Goal: Task Accomplishment & Management: Use online tool/utility

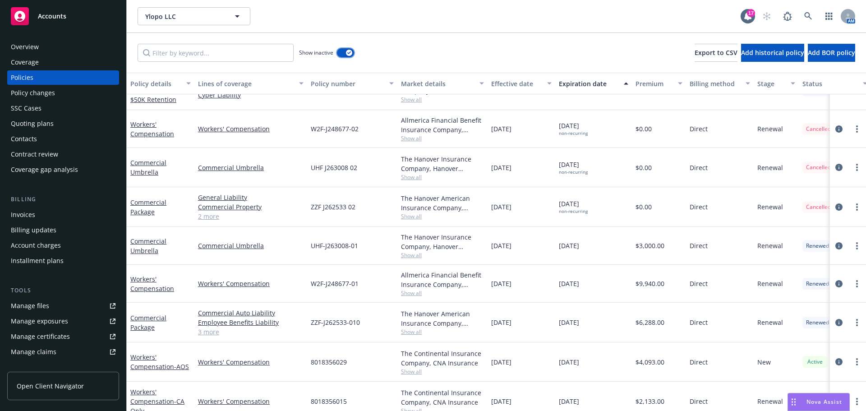
click at [347, 51] on div "button" at bounding box center [349, 53] width 6 height 6
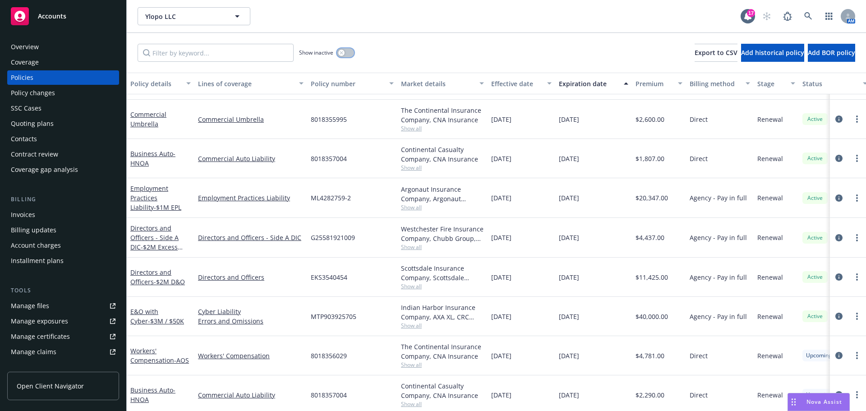
scroll to position [135, 0]
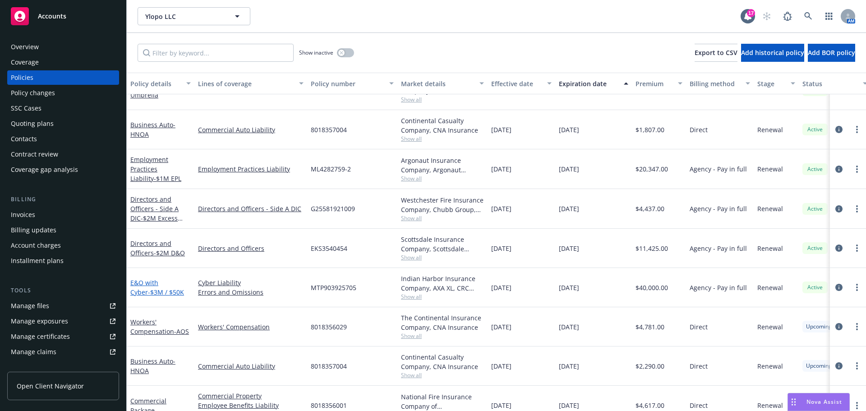
click at [156, 293] on span "- $3M / $50K" at bounding box center [166, 292] width 36 height 9
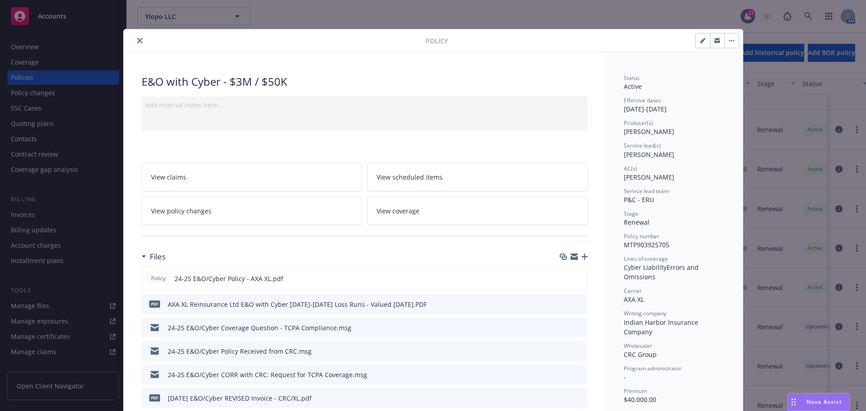
click at [137, 41] on icon "close" at bounding box center [139, 40] width 5 height 5
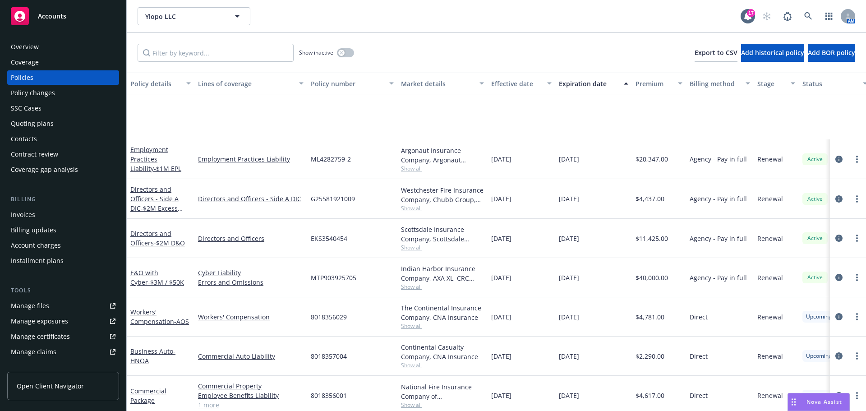
scroll to position [225, 0]
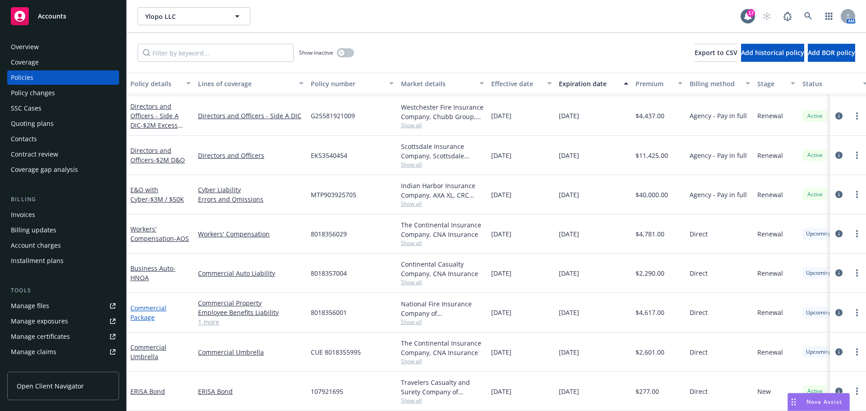
click at [156, 303] on link "Commercial Package" at bounding box center [148, 312] width 36 height 18
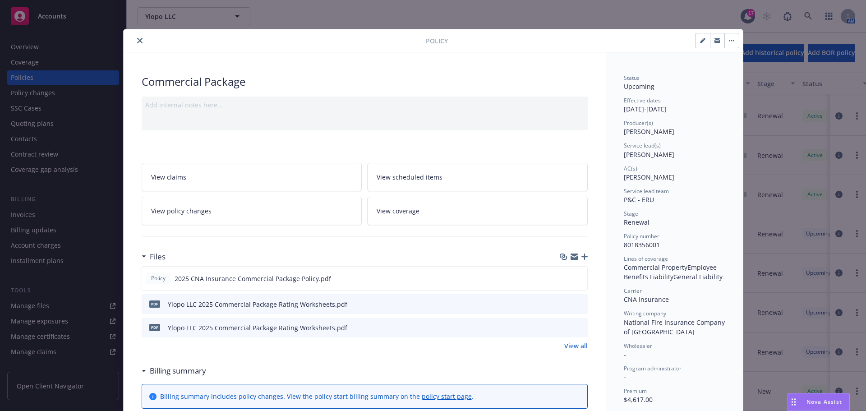
click at [642, 241] on span "8018356001" at bounding box center [642, 244] width 36 height 9
copy span "8018356001"
click at [134, 39] on button "close" at bounding box center [139, 40] width 11 height 11
click at [138, 42] on icon "close" at bounding box center [139, 40] width 5 height 5
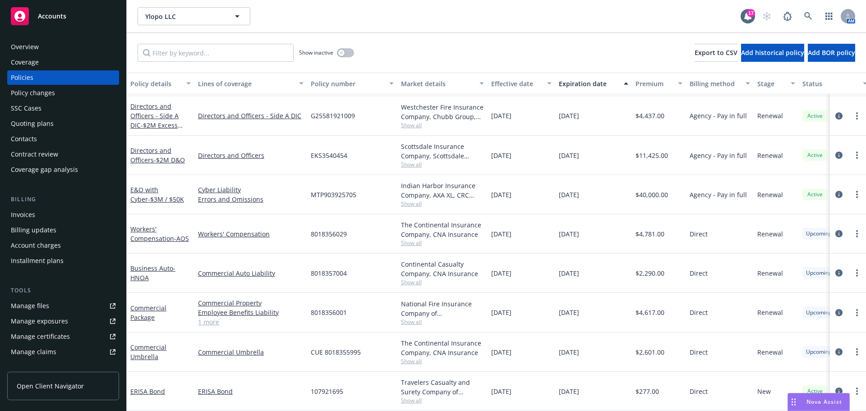
click at [34, 71] on div "Policies" at bounding box center [63, 77] width 105 height 14
click at [152, 185] on link "E&O with Cyber - $3M / $50K" at bounding box center [157, 194] width 54 height 18
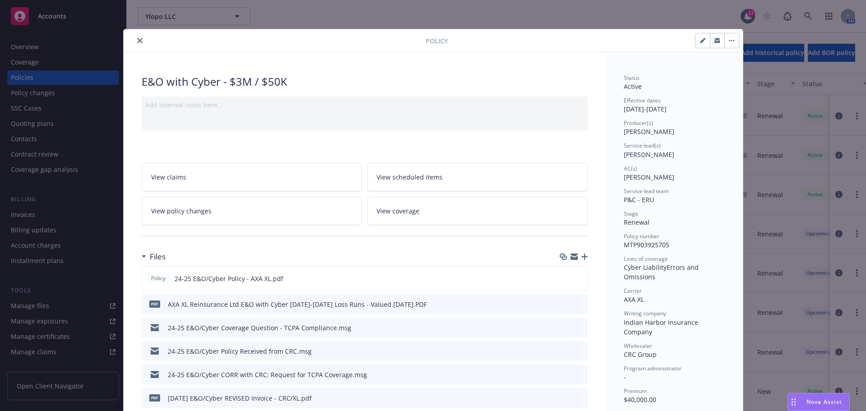
click at [134, 37] on button "close" at bounding box center [139, 40] width 11 height 11
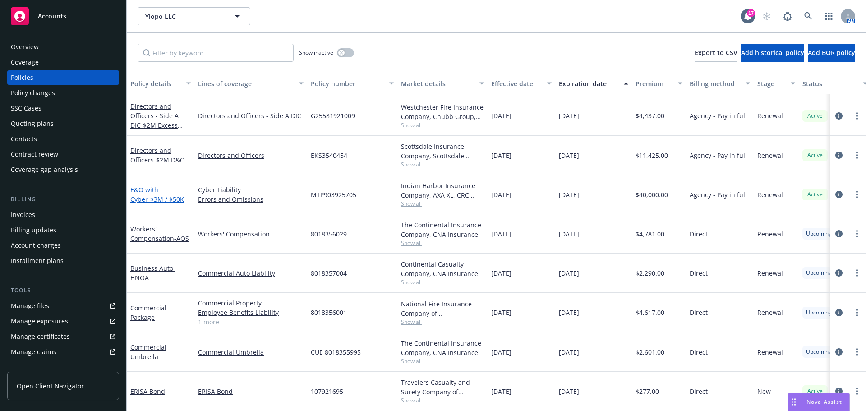
click at [148, 185] on link "E&O with Cyber - $3M / $50K" at bounding box center [157, 194] width 54 height 18
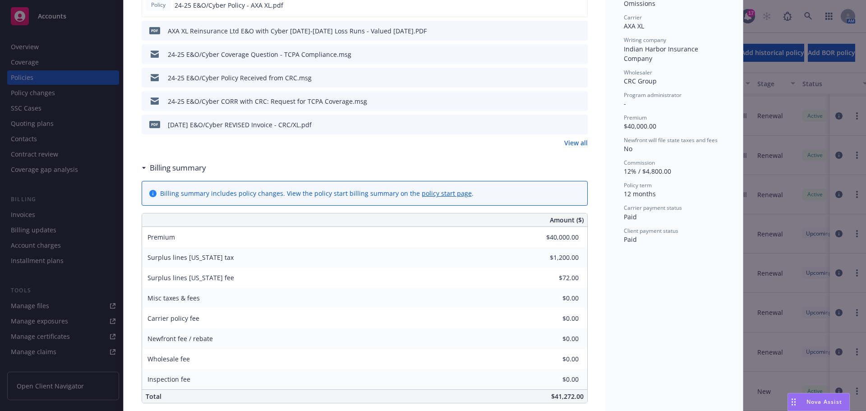
scroll to position [343, 0]
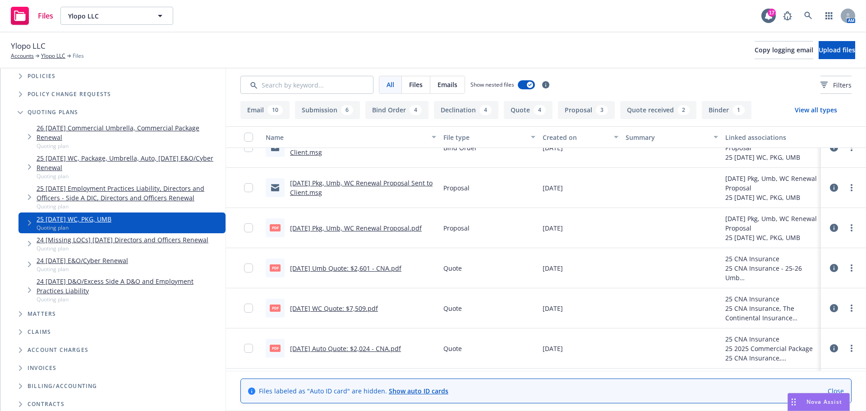
scroll to position [631, 0]
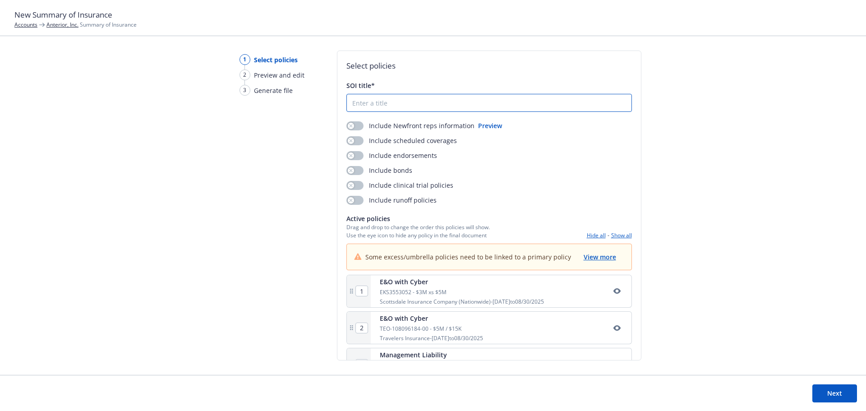
click at [413, 104] on input "SOI title*" at bounding box center [489, 102] width 284 height 17
type input "2025"
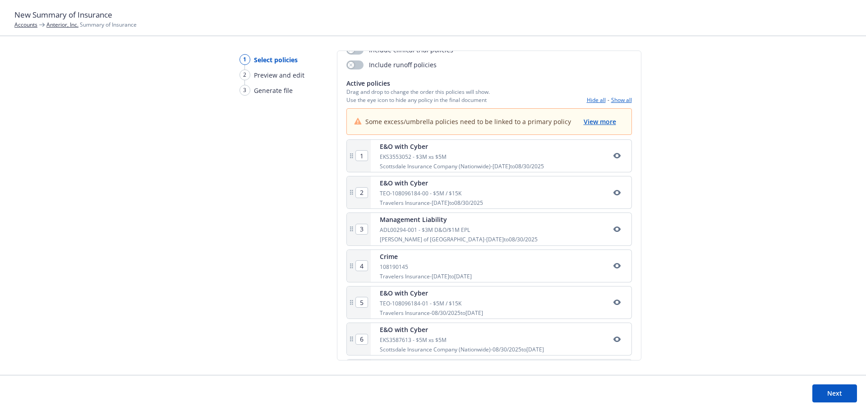
scroll to position [177, 0]
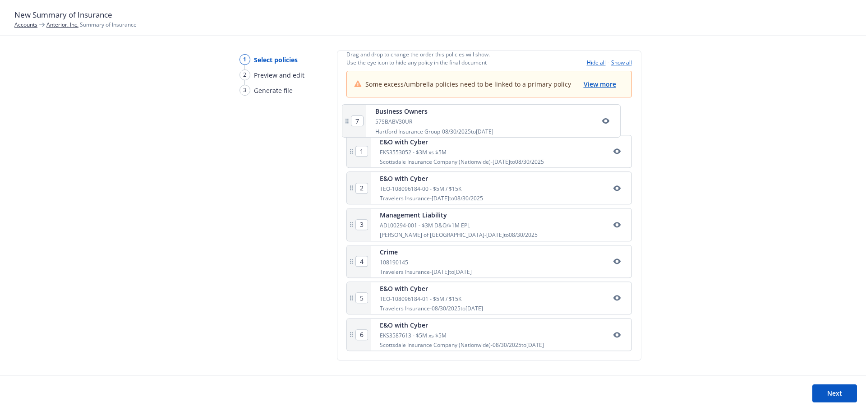
drag, startPoint x: 394, startPoint y: 338, endPoint x: 390, endPoint y: 120, distance: 218.2
click at [390, 120] on div "1 E&O with Cyber EKS3553052 - $3M xs $5M Scottsdale Insurance Company (Nationwi…" at bounding box center [488, 228] width 285 height 253
type input "2"
type input "3"
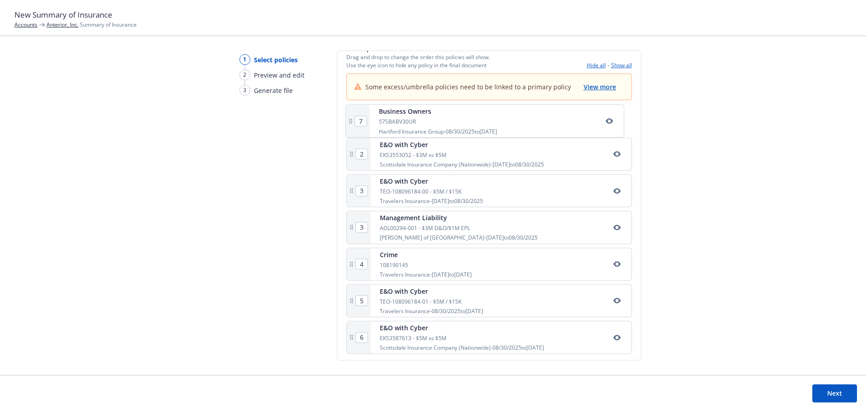
type input "4"
type input "5"
type input "6"
type input "7"
type input "1"
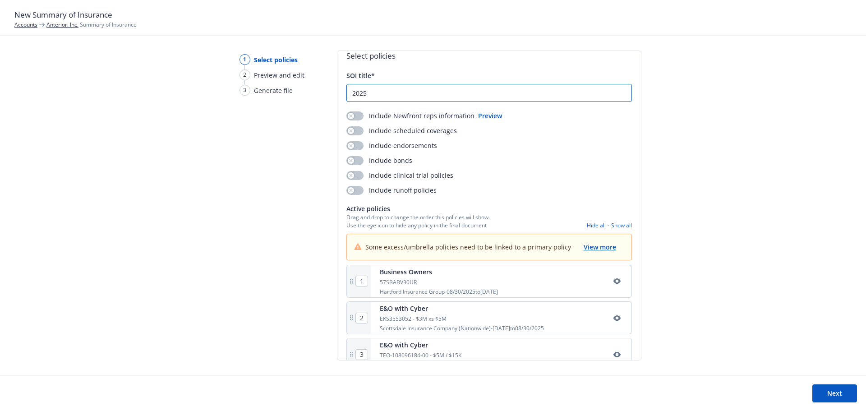
scroll to position [0, 0]
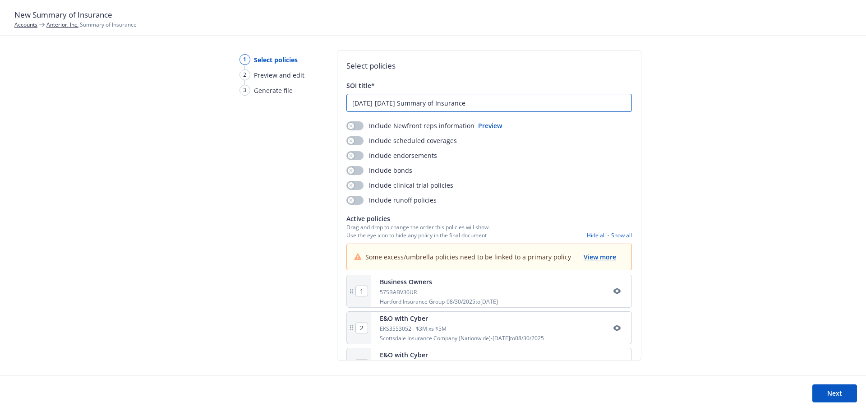
type input "2025-2026 Summary of Insurance"
click at [360, 125] on button "button" at bounding box center [354, 125] width 17 height 9
click at [355, 143] on button "button" at bounding box center [354, 140] width 17 height 9
click at [360, 145] on div "Include scheduled coverages" at bounding box center [401, 140] width 110 height 9
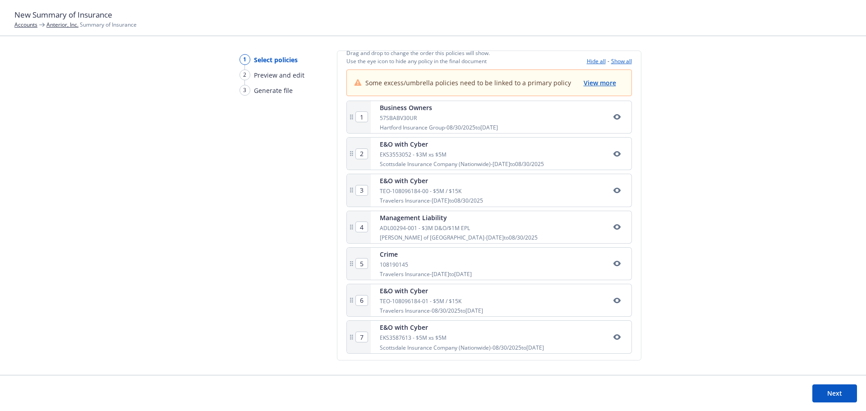
scroll to position [177, 0]
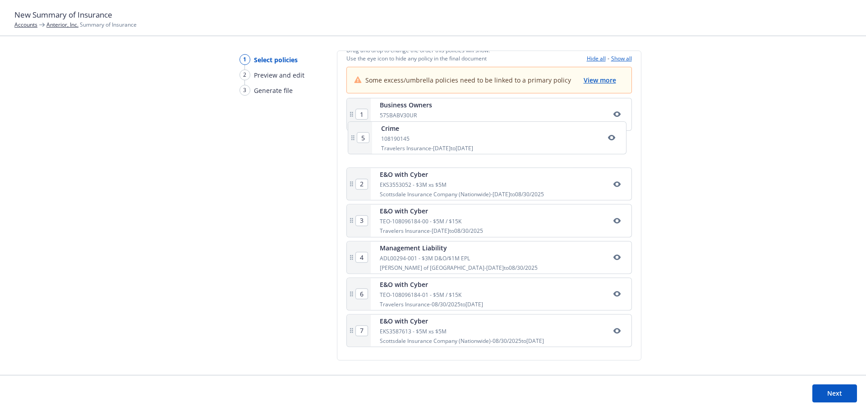
drag, startPoint x: 435, startPoint y: 265, endPoint x: 437, endPoint y: 138, distance: 126.7
click at [437, 138] on div "1 Business Owners 57SBABV30UR Hartford Insurance Group - 08/30/2025 to 08/30/20…" at bounding box center [488, 224] width 285 height 253
type input "3"
type input "4"
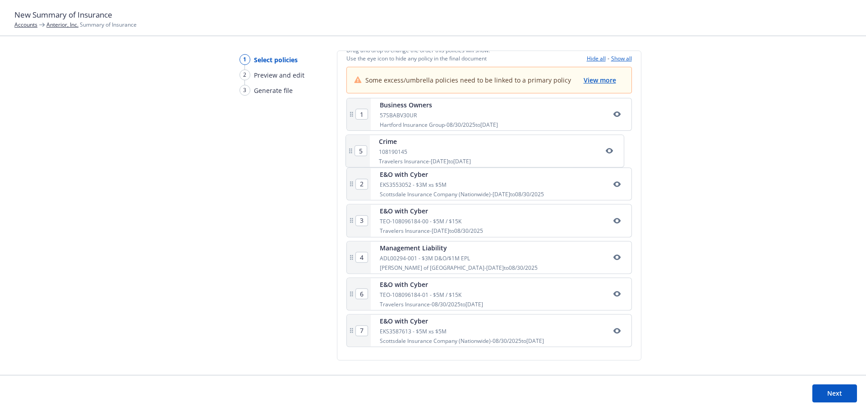
type input "5"
type input "2"
click at [613, 188] on icon "button" at bounding box center [616, 187] width 7 height 5
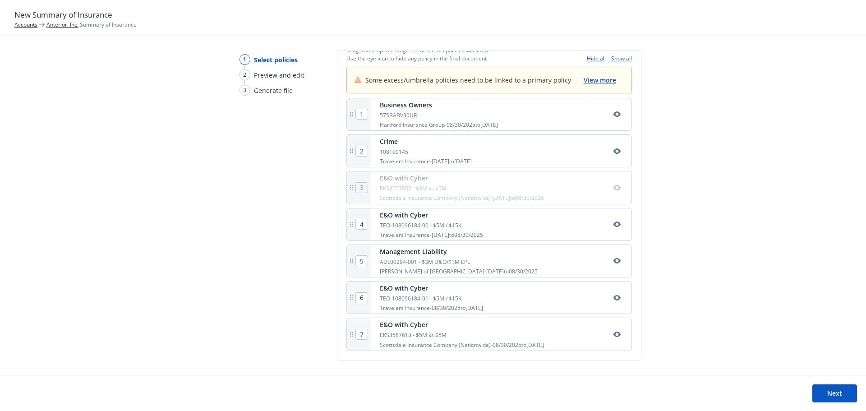
click at [613, 224] on icon "button" at bounding box center [616, 223] width 7 height 5
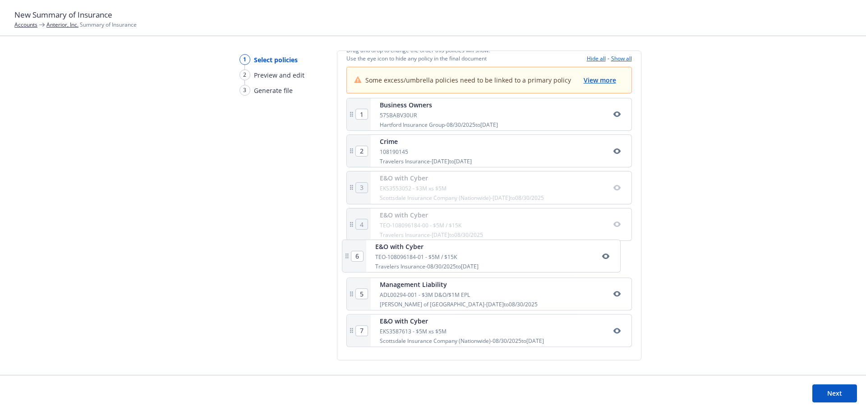
drag, startPoint x: 422, startPoint y: 304, endPoint x: 418, endPoint y: 260, distance: 44.3
click at [418, 260] on div "1 Business Owners 57SBABV30UR Hartford Insurance Group - 08/30/2025 to 08/30/20…" at bounding box center [488, 224] width 285 height 253
type input "5"
type input "6"
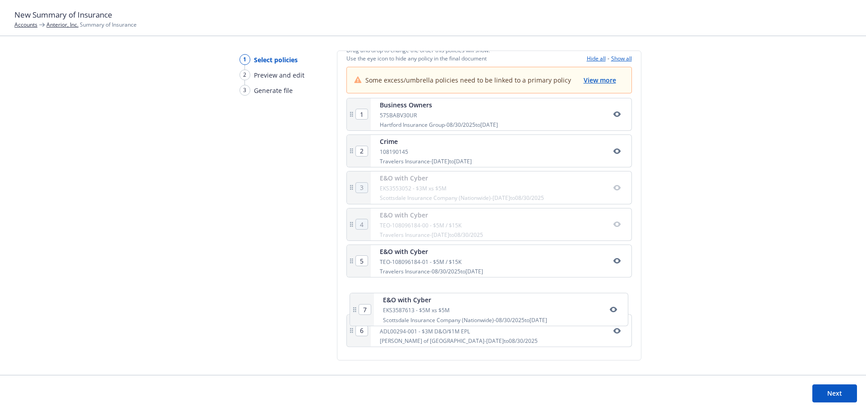
drag, startPoint x: 414, startPoint y: 321, endPoint x: 420, endPoint y: 284, distance: 37.9
click at [420, 284] on div "1 Business Owners 57SBABV30UR Hartford Insurance Group - 08/30/2025 to 08/30/20…" at bounding box center [488, 224] width 285 height 253
type input "6"
type input "7"
click at [827, 393] on button "Next" at bounding box center [834, 393] width 45 height 18
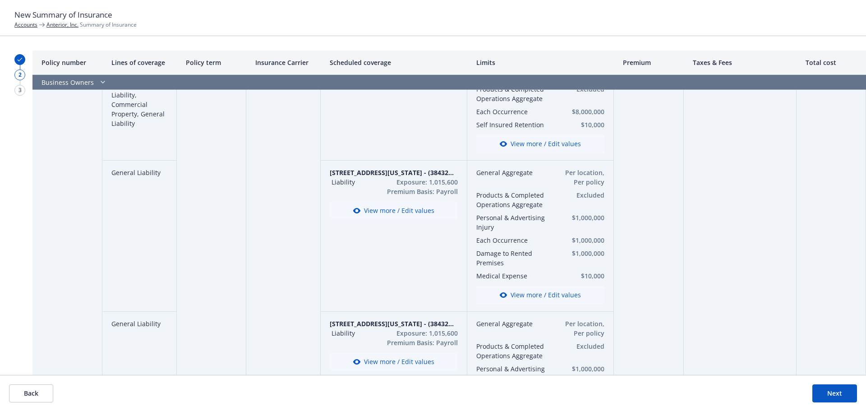
scroll to position [406, 0]
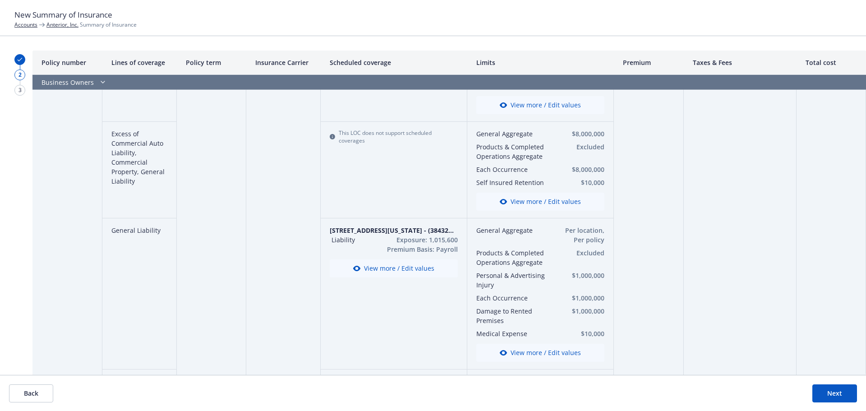
click at [831, 388] on button "Next" at bounding box center [834, 393] width 45 height 18
